Goal: Task Accomplishment & Management: Use online tool/utility

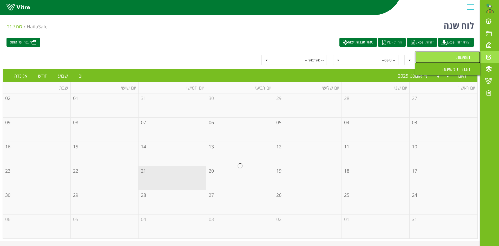
click at [465, 56] on span "משימות" at bounding box center [467, 57] width 20 height 6
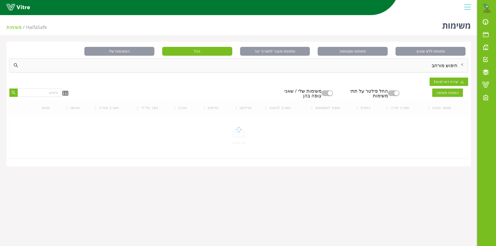
click at [442, 66] on div "חיפוש מורחב" at bounding box center [238, 66] width 458 height 14
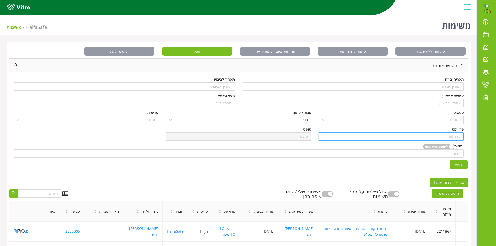
click at [454, 134] on input "search" at bounding box center [391, 136] width 138 height 8
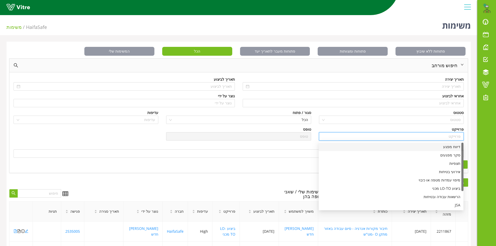
click at [453, 147] on div "דיווח מפגע" at bounding box center [391, 147] width 138 height 6
type input "דיווח מפגע"
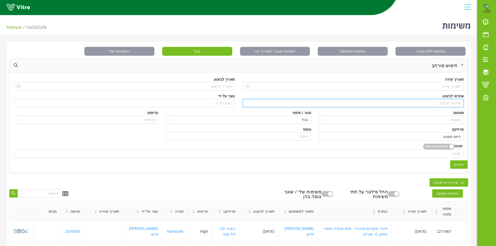
click at [453, 103] on input "search" at bounding box center [353, 103] width 215 height 8
type input "n"
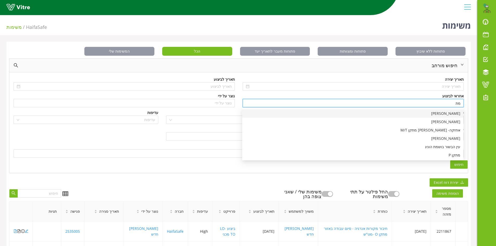
click at [459, 112] on div "מתן גרשון" at bounding box center [352, 114] width 215 height 6
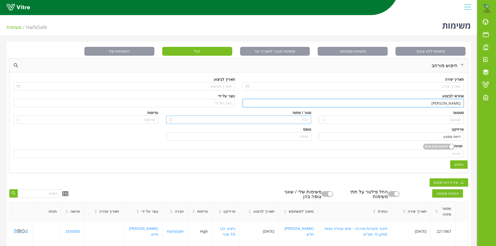
click at [281, 119] on span "הכל" at bounding box center [238, 120] width 138 height 8
type input "מתן גרשון"
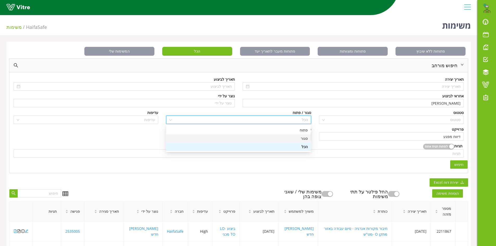
click at [303, 139] on div "סגור" at bounding box center [238, 139] width 138 height 6
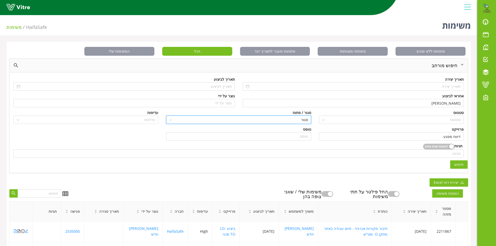
click at [457, 163] on span "חיפוש" at bounding box center [458, 165] width 9 height 6
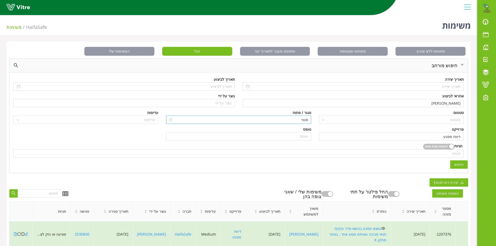
click at [293, 118] on span "סגור" at bounding box center [238, 120] width 138 height 8
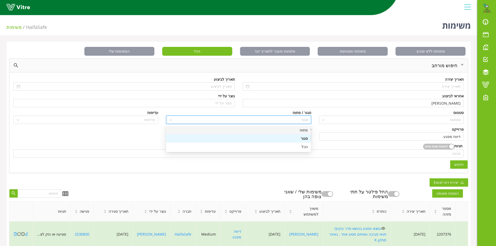
click at [296, 129] on div "פתוח" at bounding box center [238, 130] width 138 height 6
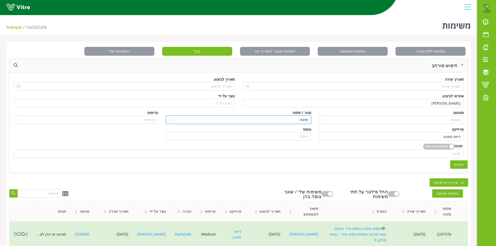
click at [452, 162] on button "חיפוש" at bounding box center [458, 164] width 17 height 8
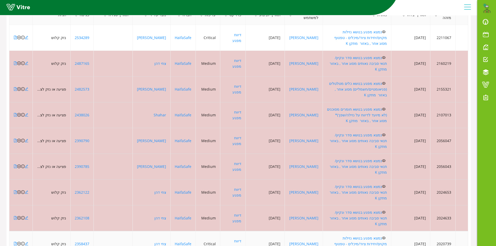
scroll to position [204, 0]
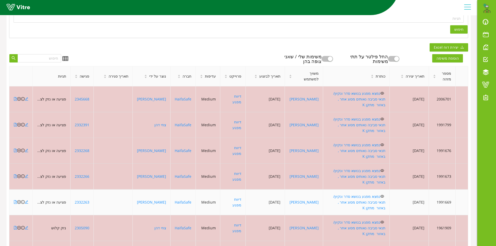
scroll to position [144, 0]
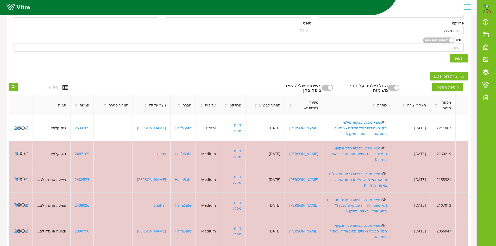
scroll to position [48, 0]
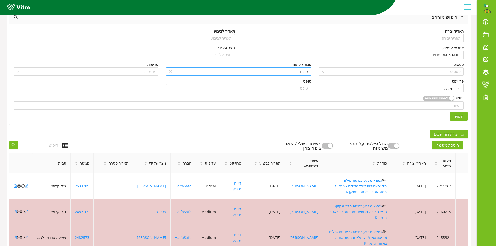
click at [294, 71] on span "פתוח" at bounding box center [238, 72] width 138 height 8
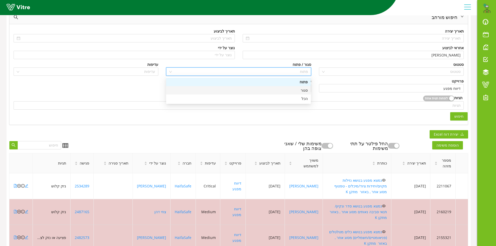
click at [304, 91] on div "סגור" at bounding box center [238, 90] width 138 height 6
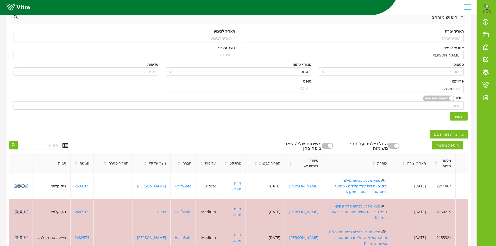
click at [460, 115] on span "חיפוש" at bounding box center [458, 116] width 9 height 6
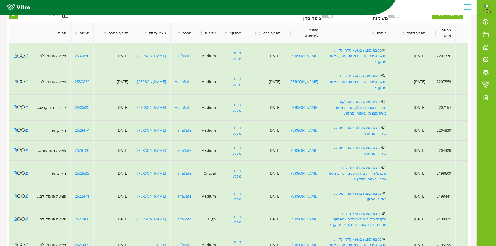
scroll to position [204, 0]
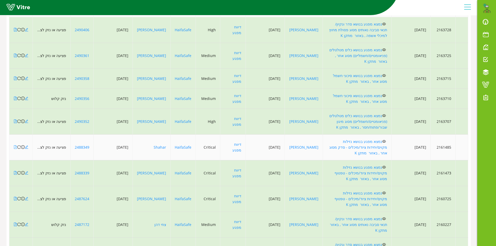
click at [15, 145] on icon "file-pdf" at bounding box center [16, 147] width 4 height 4
click at [20, 145] on icon "reload" at bounding box center [19, 147] width 4 height 4
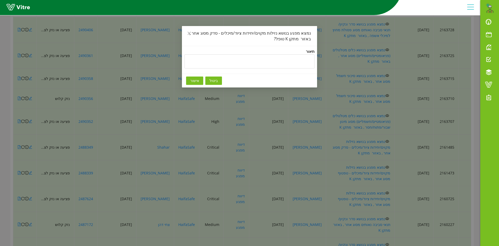
click at [207, 79] on button "ביטול" at bounding box center [213, 80] width 17 height 8
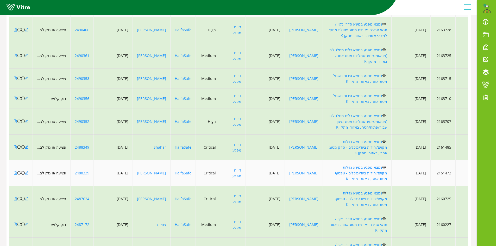
click at [15, 171] on icon "file-pdf" at bounding box center [16, 173] width 4 height 4
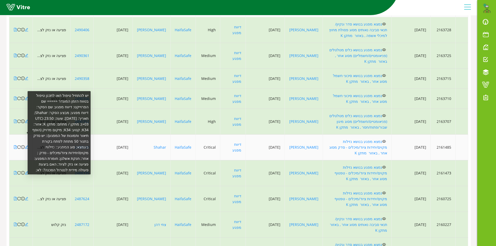
click at [23, 145] on icon "info-circle" at bounding box center [23, 147] width 4 height 4
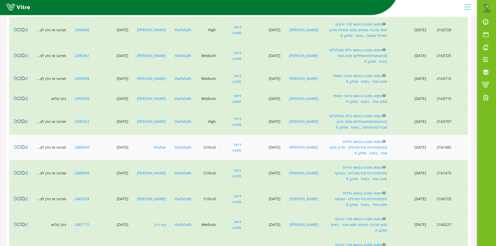
click at [15, 145] on icon "file-pdf" at bounding box center [16, 147] width 4 height 4
click at [351, 139] on link "נמצא מפגע בנושא נזילות מקוים/יחידות ציוד/מיכלים - סדק מסוג אחר , באזור מתקן K" at bounding box center [358, 147] width 58 height 16
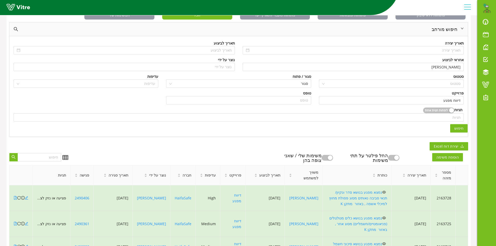
scroll to position [0, 0]
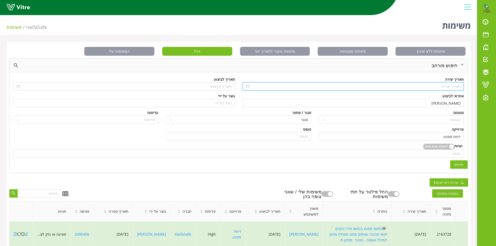
click at [453, 86] on input at bounding box center [355, 87] width 210 height 6
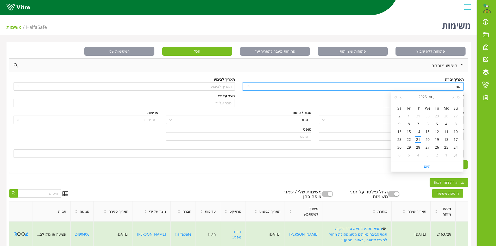
type input "מ"
click at [250, 151] on input "search" at bounding box center [239, 154] width 444 height 8
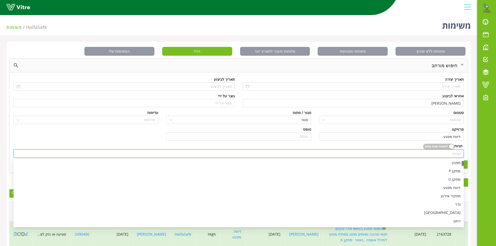
scroll to position [52, 0]
click at [302, 119] on span "סגור" at bounding box center [238, 120] width 138 height 8
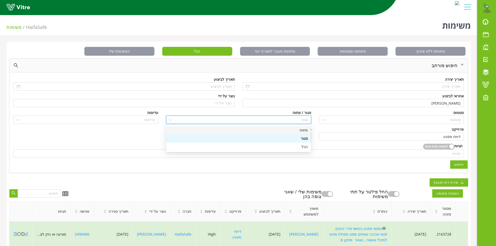
click at [302, 129] on div "פתוח" at bounding box center [238, 130] width 138 height 6
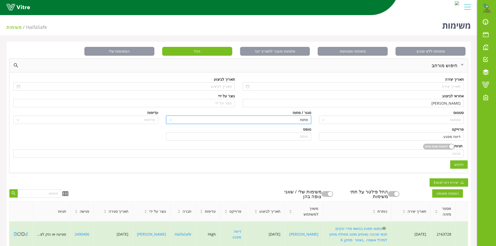
click at [460, 165] on span "חיפוש" at bounding box center [458, 165] width 9 height 6
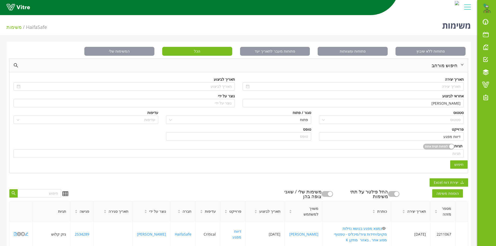
click at [459, 164] on span "חיפוש" at bounding box center [458, 165] width 9 height 6
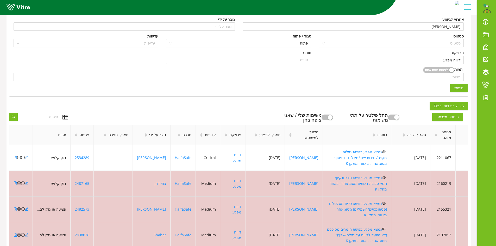
scroll to position [78, 0]
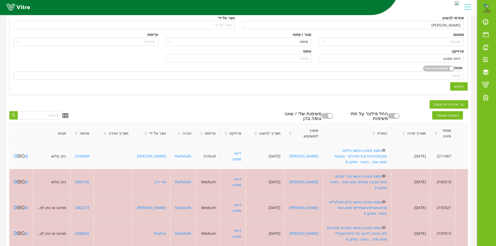
click at [15, 154] on icon "file-pdf" at bounding box center [16, 156] width 4 height 4
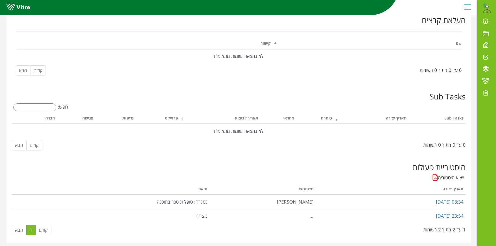
scroll to position [676, 0]
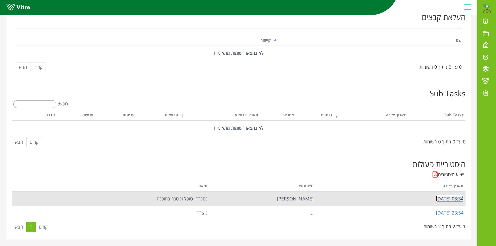
click at [435, 200] on link "08:34 [DATE]" at bounding box center [449, 198] width 28 height 6
